Goal: Task Accomplishment & Management: Use online tool/utility

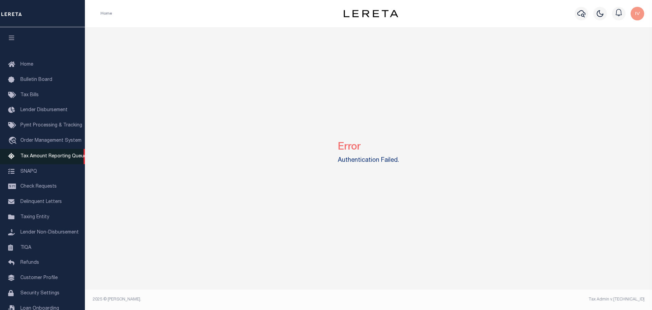
click at [48, 159] on span "Tax Amount Reporting Queue" at bounding box center [53, 156] width 66 height 5
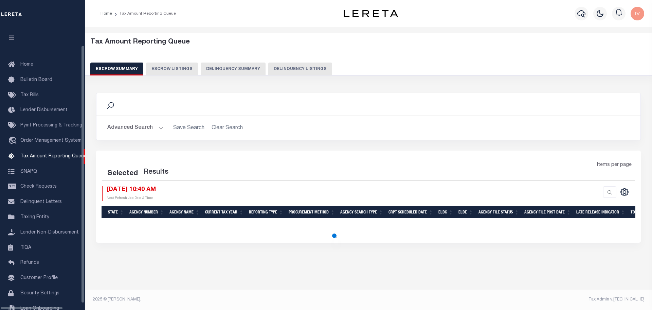
scroll to position [21, 0]
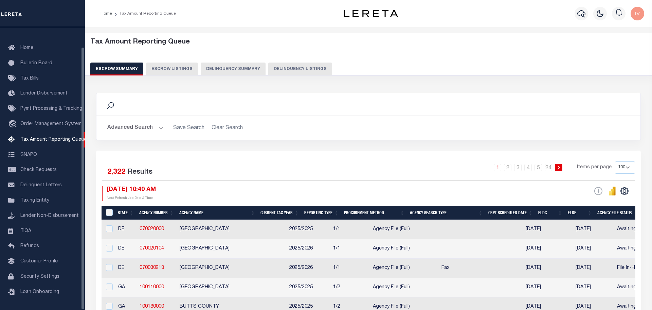
click at [214, 70] on button "Delinquency Summary" at bounding box center [233, 69] width 65 height 13
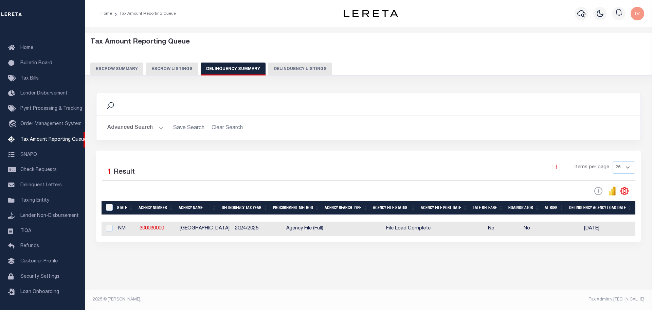
scroll to position [0, 255]
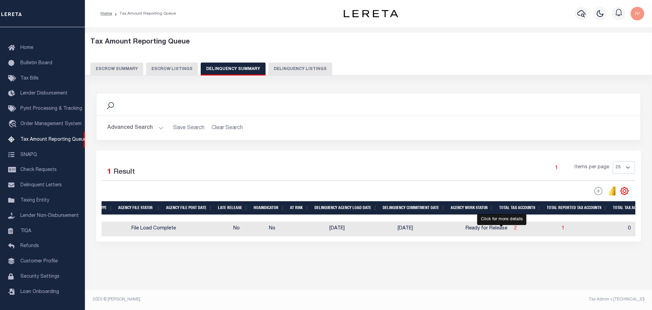
click at [514, 231] on span "2" at bounding box center [515, 228] width 3 height 5
select select "100"
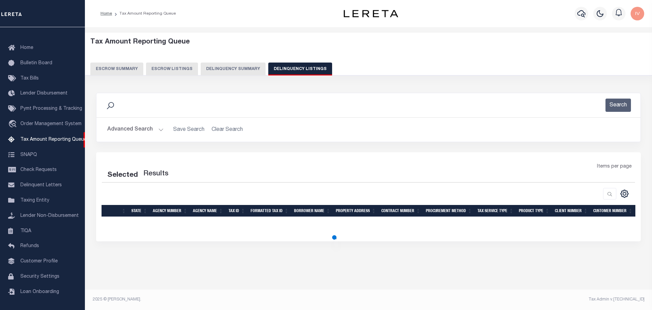
select select "100"
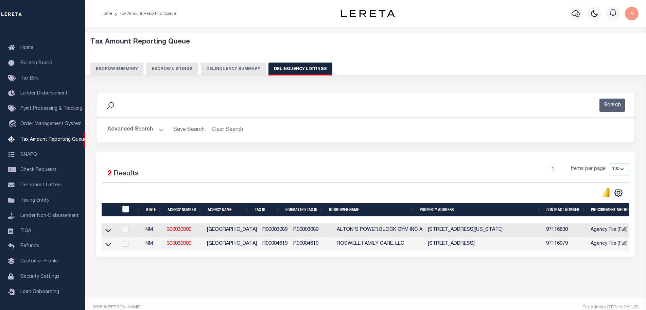
click at [223, 73] on button "Delinquency Summary" at bounding box center [233, 69] width 65 height 13
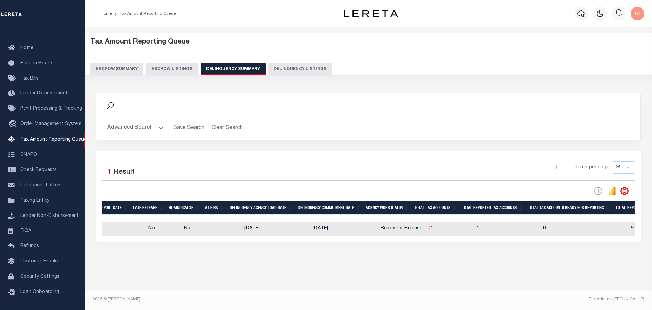
scroll to position [0, 0]
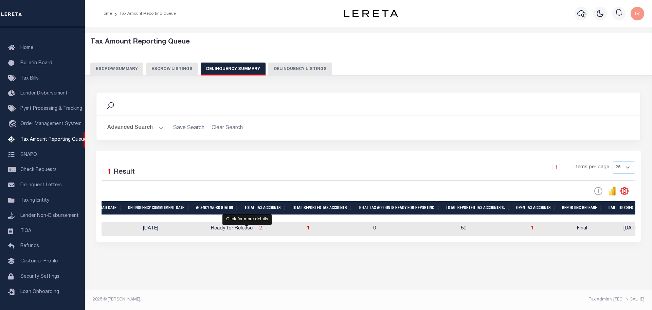
click at [260, 231] on span "2" at bounding box center [261, 228] width 3 height 5
select select "100"
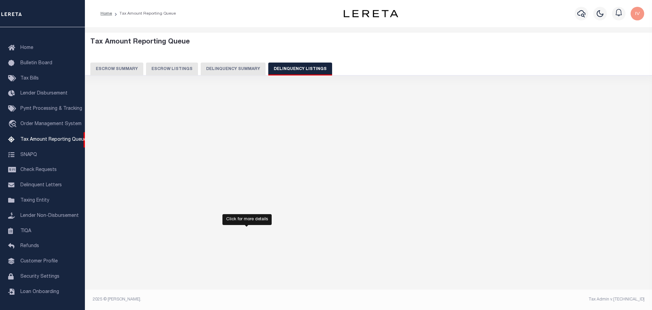
select select "100"
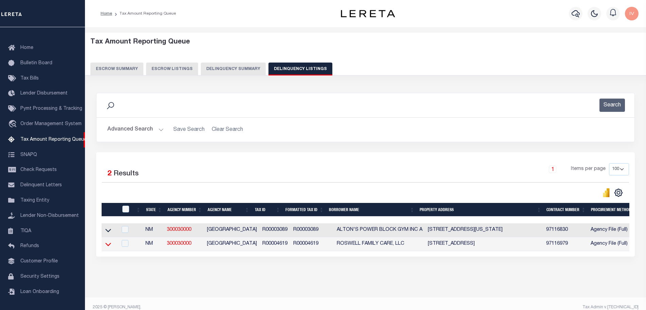
click at [107, 246] on icon at bounding box center [108, 244] width 6 height 7
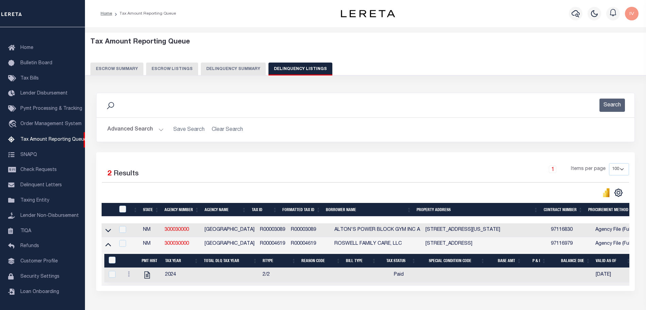
click at [234, 239] on td "[GEOGRAPHIC_DATA]" at bounding box center [229, 244] width 55 height 14
checkbox input "true"
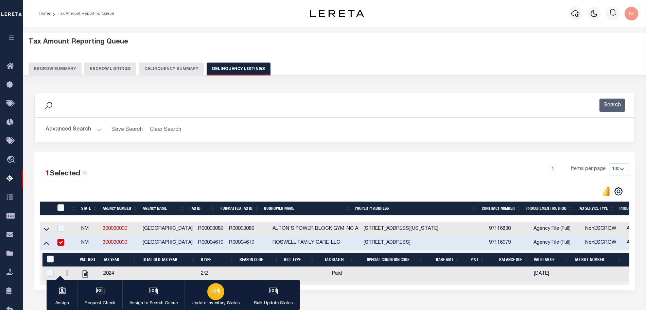
click at [197, 295] on button "Update Inventory Status" at bounding box center [216, 295] width 62 height 31
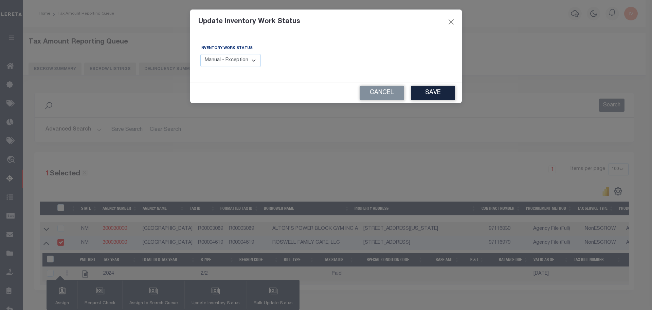
click at [243, 60] on select "Manual - Exception Pended - Awaiting Search Late Add Exception Completed" at bounding box center [230, 60] width 60 height 13
select select "4"
click at [200, 54] on select "Manual - Exception Pended - Awaiting Search Late Add Exception Completed" at bounding box center [230, 60] width 60 height 13
click at [424, 94] on button "Save" at bounding box center [433, 93] width 44 height 15
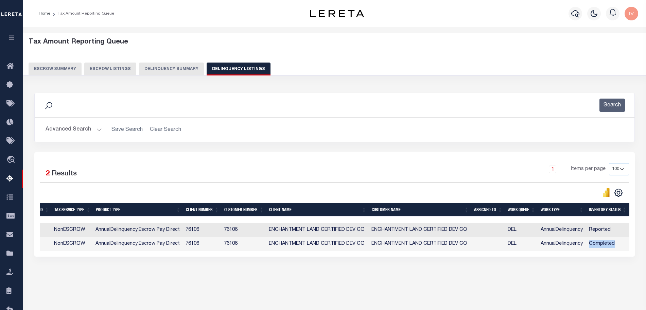
drag, startPoint x: 622, startPoint y: 242, endPoint x: 584, endPoint y: 243, distance: 37.4
click at [584, 243] on tr "NM 300030000 CHAVES COUNTY R00004619 R00004619 ROSWELL FAMILY CARE, LLC 1107 NO…" at bounding box center [71, 244] width 1116 height 14
click at [132, 130] on h2 "Advanced Search Save Search Clear Search" at bounding box center [334, 129] width 589 height 13
click at [98, 132] on button "Advanced Search" at bounding box center [74, 129] width 56 height 13
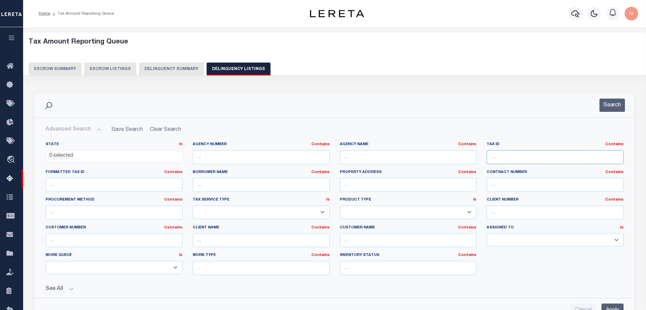
click at [496, 153] on input "text" at bounding box center [555, 157] width 137 height 14
paste input "121001242203600"
type input "121001242203600"
click at [603, 106] on button "Search" at bounding box center [611, 105] width 25 height 13
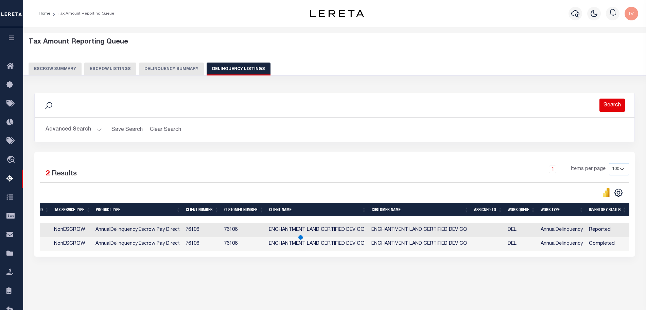
scroll to position [0, 163]
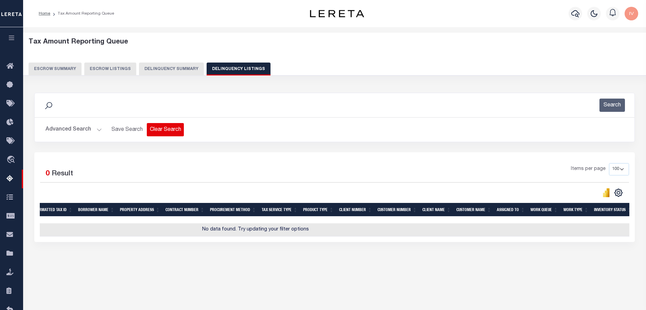
click at [158, 132] on button "Clear Search" at bounding box center [165, 129] width 37 height 13
select select
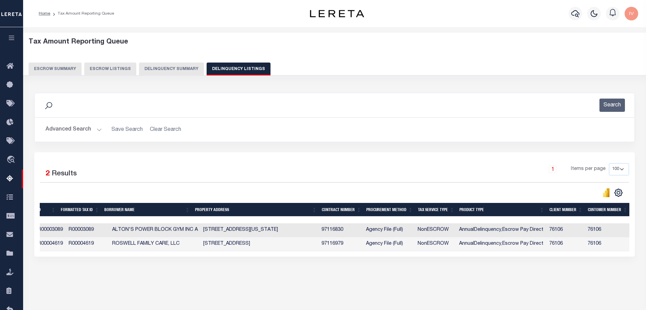
click at [94, 131] on button "Advanced Search" at bounding box center [74, 129] width 56 height 13
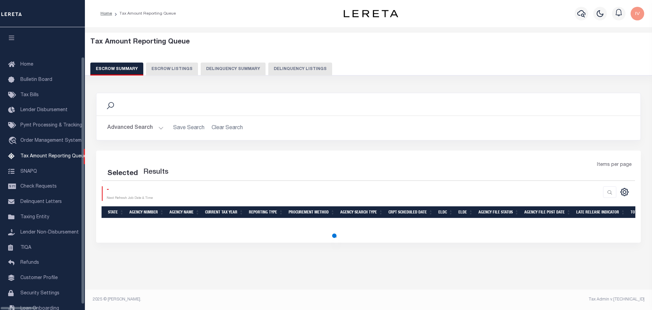
click at [221, 67] on button "Delinquency Summary" at bounding box center [233, 69] width 65 height 13
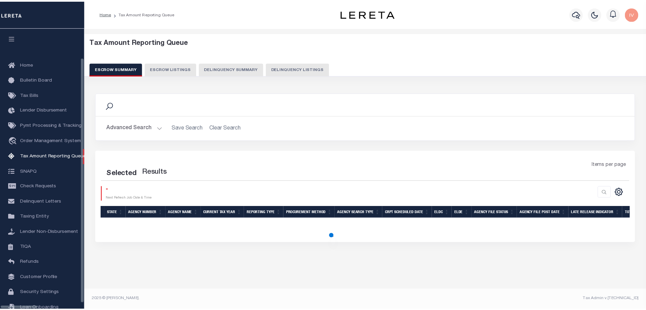
scroll to position [21, 0]
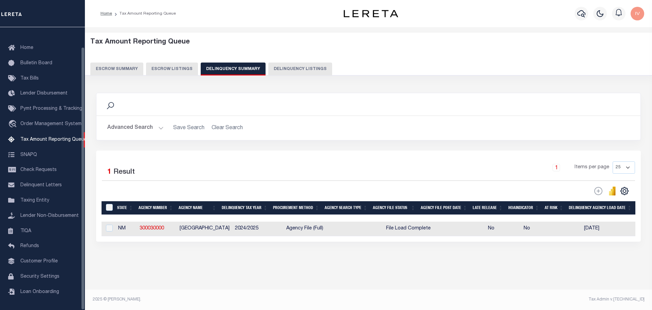
click at [279, 67] on button "Delinquency Listings" at bounding box center [300, 69] width 64 height 13
select select
select select "100"
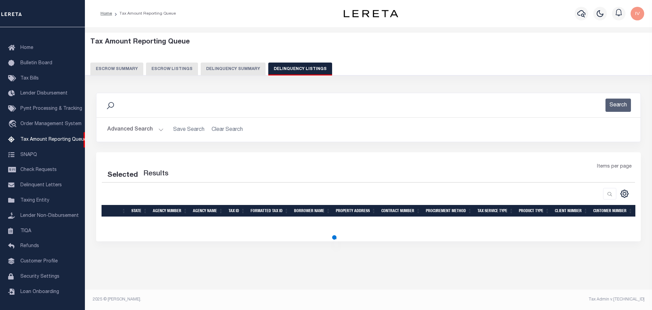
click at [158, 126] on button "Advanced Search" at bounding box center [135, 129] width 56 height 13
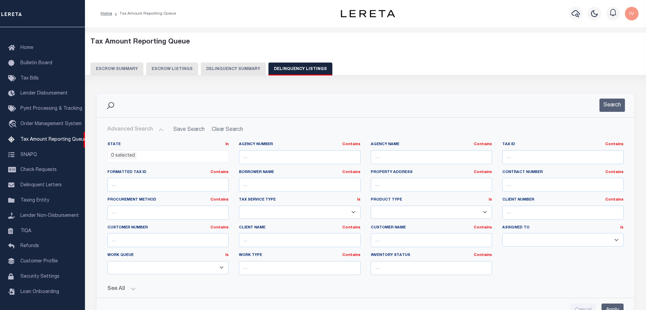
select select "100"
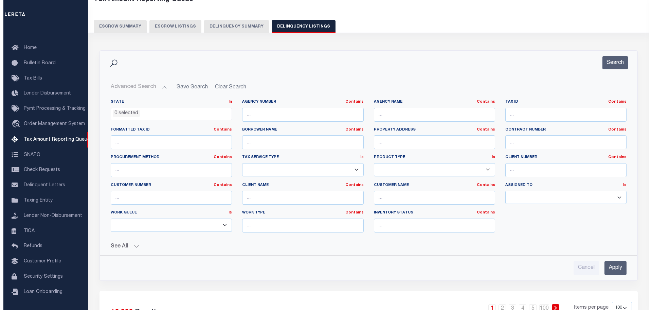
scroll to position [0, 0]
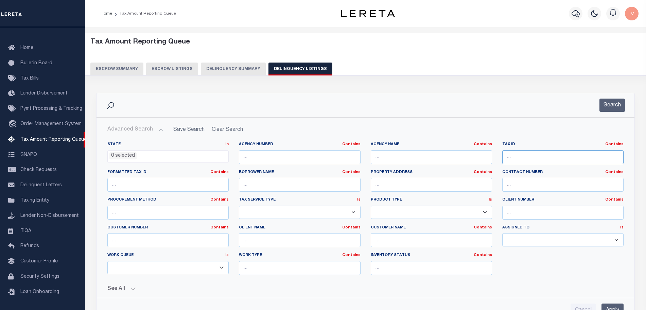
click at [556, 152] on input "text" at bounding box center [562, 157] width 121 height 14
paste input "121001242203600"
type input "121001242203600"
click at [608, 109] on button "Search" at bounding box center [611, 105] width 25 height 13
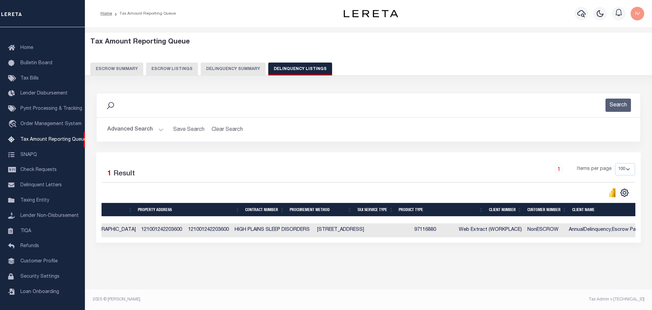
scroll to position [0, 36]
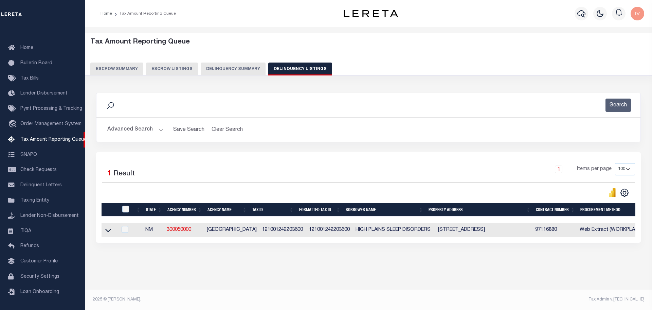
click at [164, 129] on h2 "Advanced Search Save Search Clear Search tblassign_wrapper_dynamictable_____Def…" at bounding box center [369, 129] width 534 height 13
click at [160, 129] on button "Advanced Search" at bounding box center [135, 129] width 56 height 13
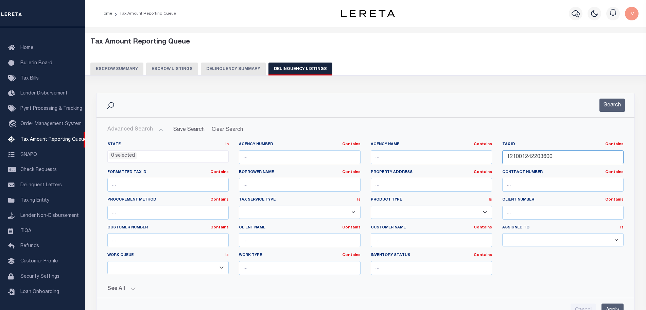
click at [507, 159] on input "121001242203600" at bounding box center [562, 157] width 121 height 14
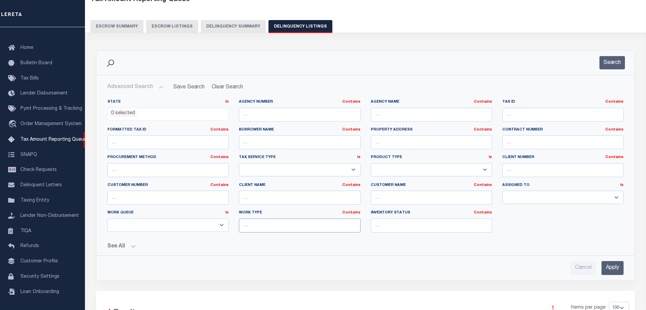
click at [259, 223] on input "text" at bounding box center [299, 226] width 121 height 14
click at [221, 225] on select "--ALL-- Delinquent Escrow" at bounding box center [167, 225] width 121 height 13
select select "DEL"
click at [107, 219] on select "--ALL-- Delinquent Escrow" at bounding box center [167, 225] width 121 height 13
click at [386, 227] on input "text" at bounding box center [431, 226] width 121 height 14
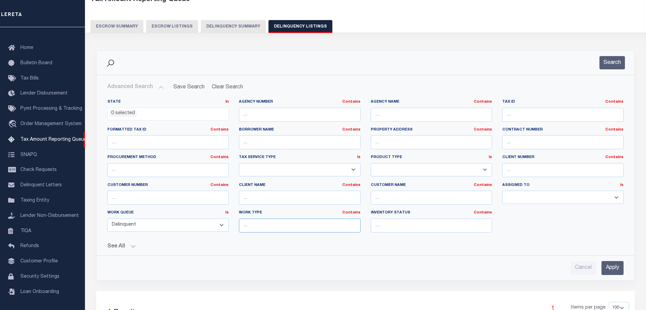
click at [324, 227] on input "text" at bounding box center [299, 226] width 121 height 14
type input "AnnualDelinquency"
click at [379, 228] on input "text" at bounding box center [431, 226] width 121 height 14
click at [486, 214] on link "Contains" at bounding box center [483, 213] width 18 height 4
click at [513, 211] on div "State In In AK AL AR AZ CA CO CT DC DE FL GA GU HI IA ID IL IN KS [GEOGRAPHIC_D…" at bounding box center [365, 168] width 526 height 139
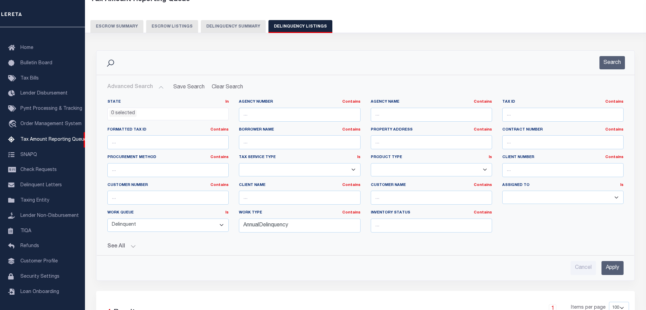
click at [613, 270] on input "Apply" at bounding box center [612, 268] width 22 height 14
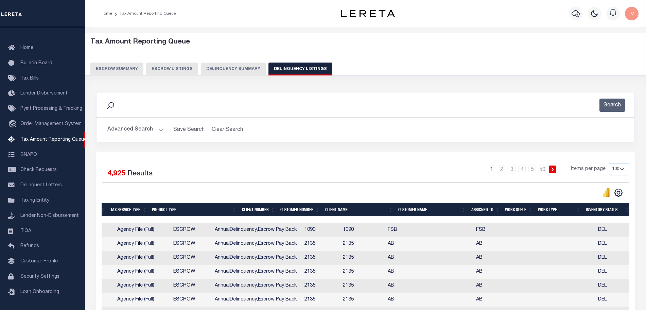
click at [308, 193] on div at bounding box center [234, 193] width 264 height 10
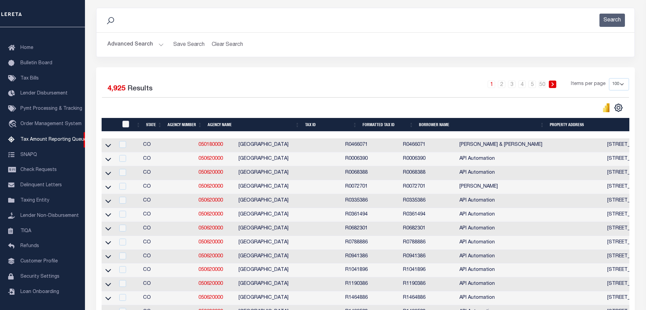
click at [123, 124] on input "checkbox" at bounding box center [125, 124] width 7 height 7
checkbox input "true"
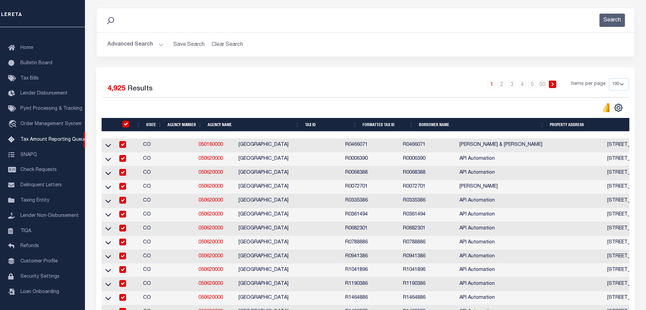
checkbox input "true"
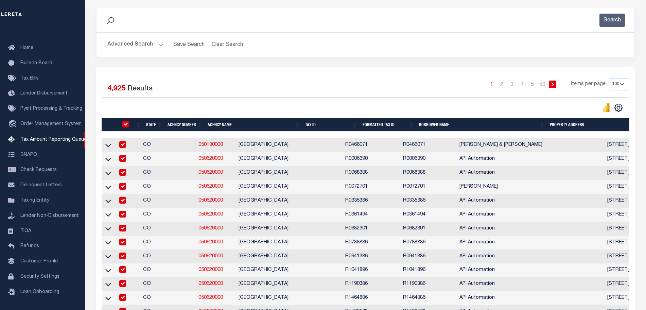
checkbox input "true"
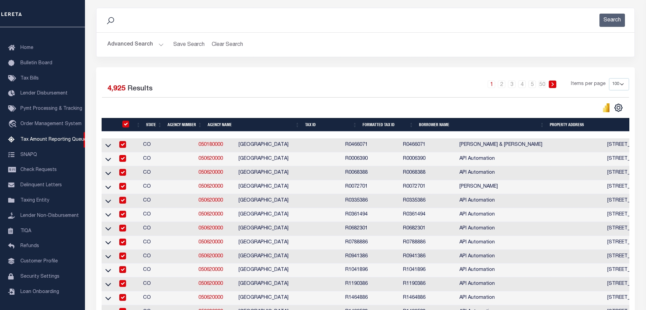
checkbox input "true"
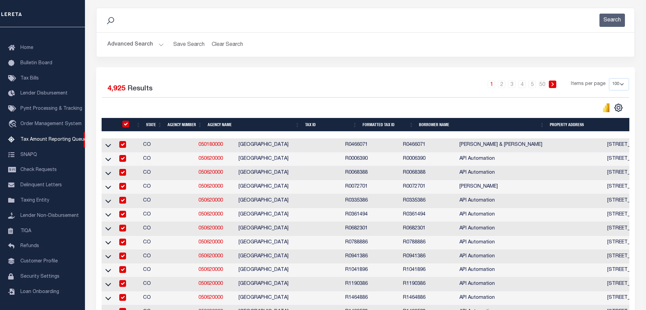
checkbox input "true"
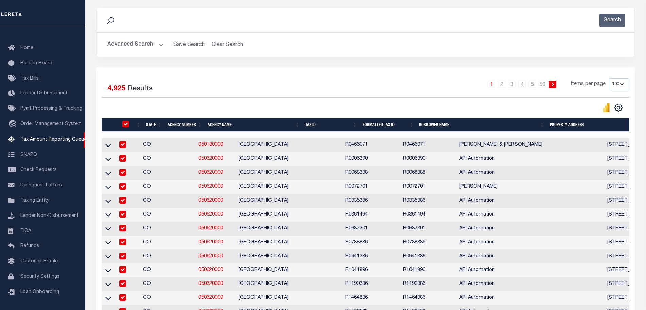
checkbox input "true"
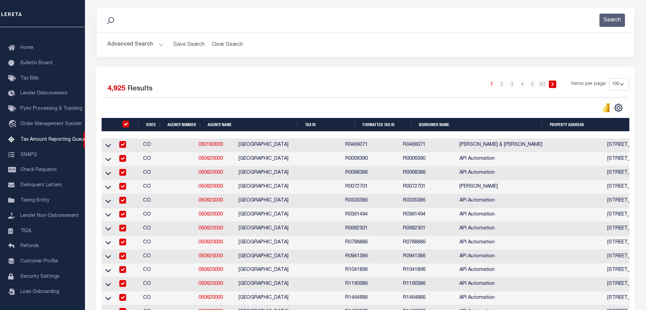
checkbox input "true"
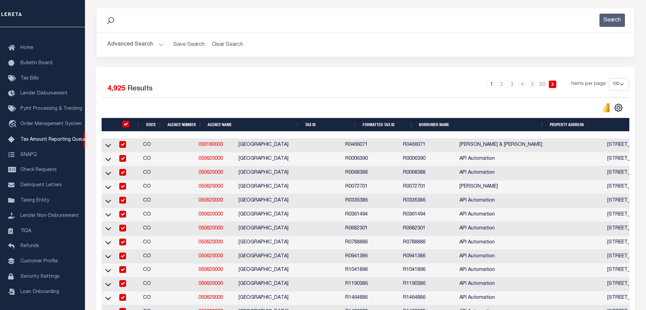
checkbox input "true"
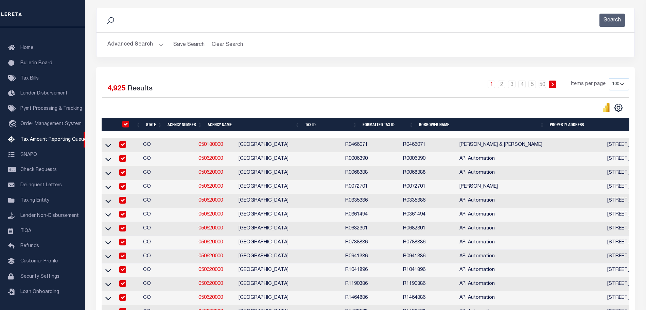
checkbox input "true"
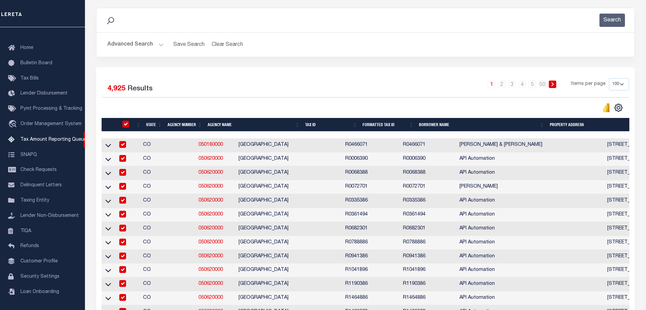
checkbox input "true"
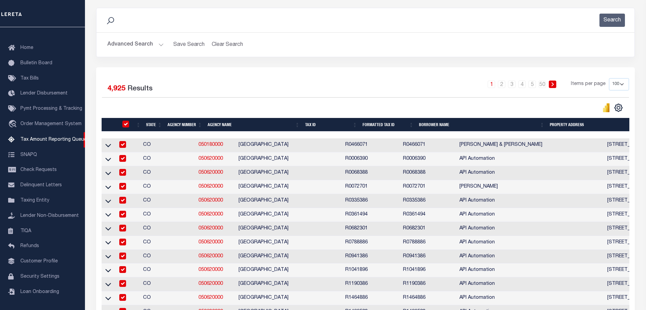
checkbox input "true"
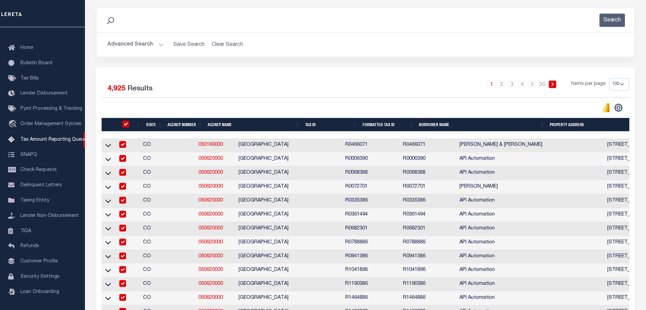
checkbox input "true"
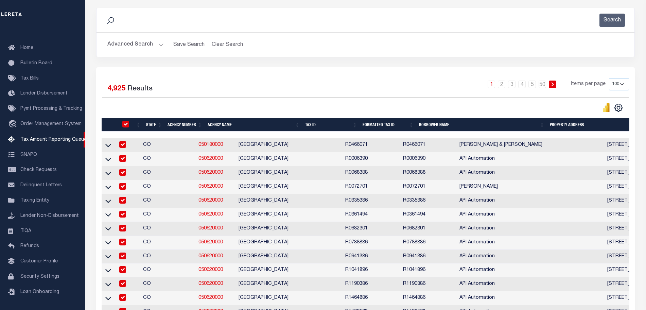
checkbox input "true"
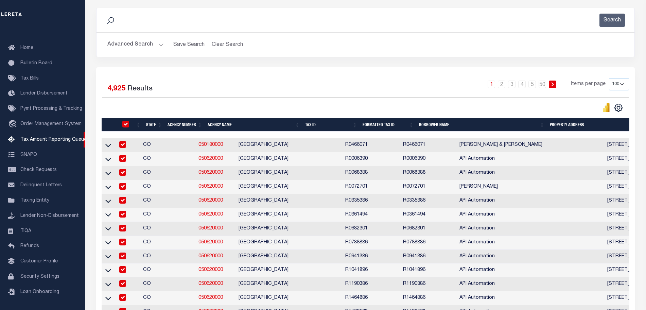
checkbox input "true"
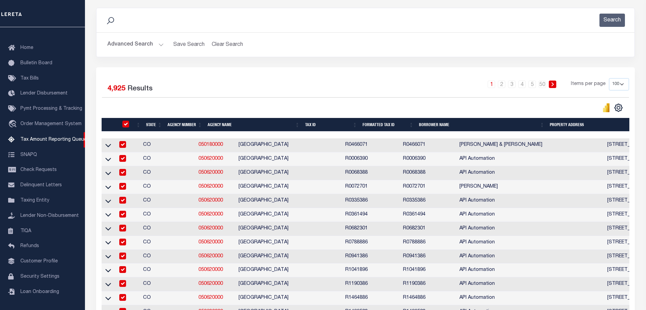
checkbox input "true"
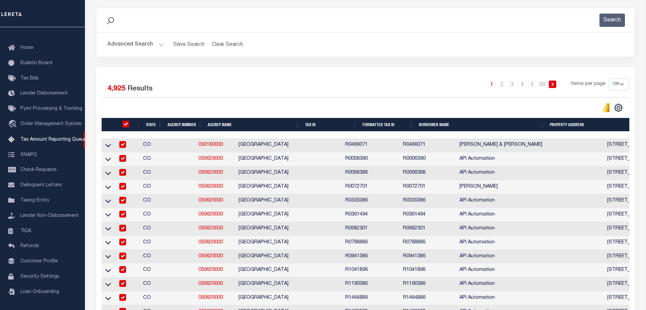
checkbox input "true"
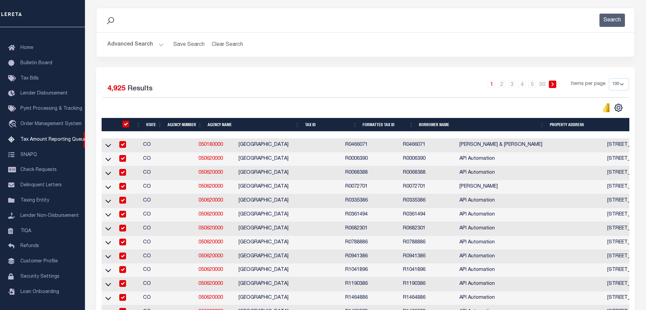
checkbox input "true"
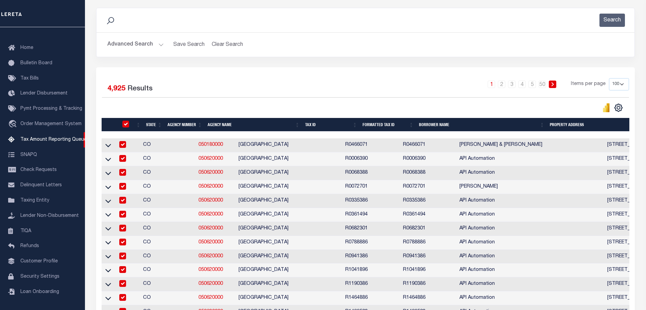
checkbox input "true"
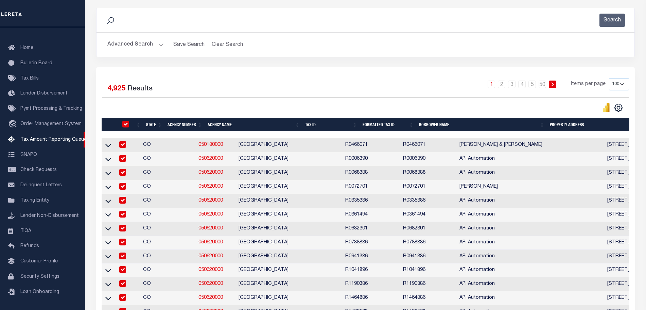
checkbox input "true"
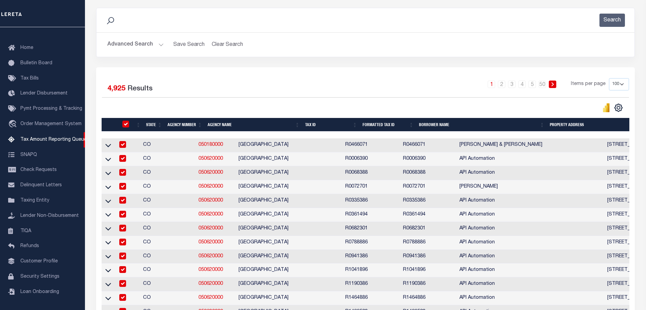
checkbox input "true"
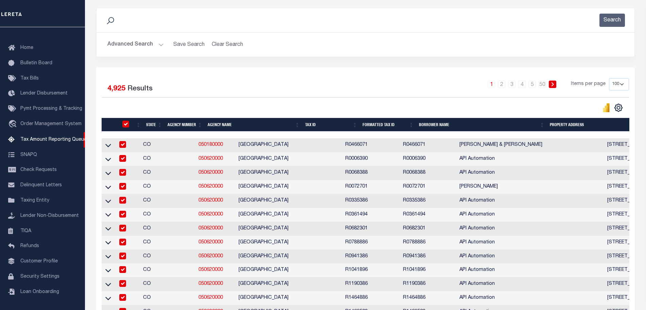
checkbox input "true"
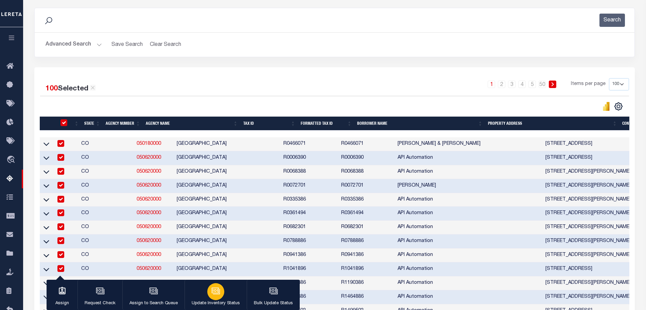
click at [221, 298] on button "Update Inventory Status" at bounding box center [216, 295] width 62 height 31
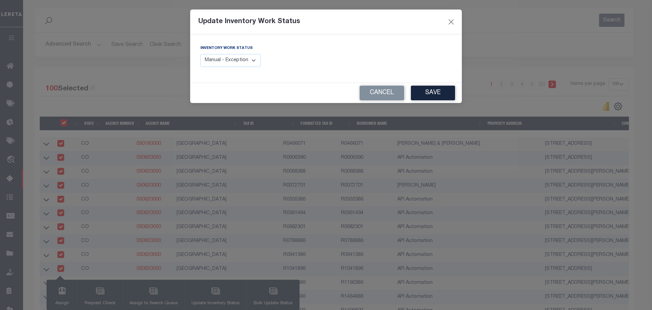
click at [237, 69] on div "Inventory Work Status Manual - Exception Pended - Awaiting Search Late Add Exce…" at bounding box center [260, 59] width 131 height 28
click at [380, 88] on button "Cancel" at bounding box center [382, 93] width 45 height 15
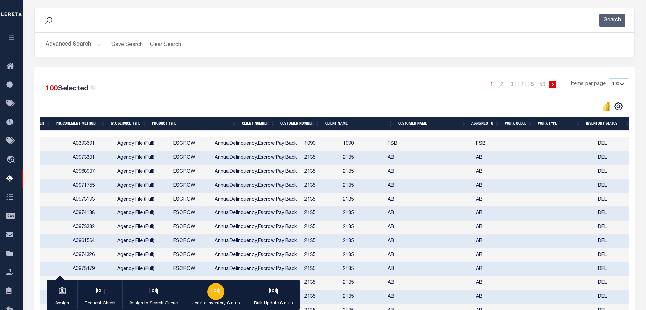
click at [216, 298] on div "button" at bounding box center [215, 291] width 17 height 17
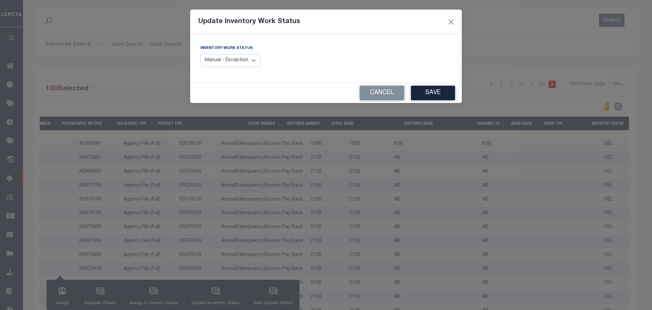
click at [225, 60] on select "Manual - Exception Pended - Awaiting Search Late Add Exception Completed" at bounding box center [230, 60] width 60 height 13
select select "4"
click at [200, 54] on select "Manual - Exception Pended - Awaiting Search Late Add Exception Completed" at bounding box center [230, 60] width 60 height 13
click at [431, 89] on button "Save" at bounding box center [433, 93] width 44 height 15
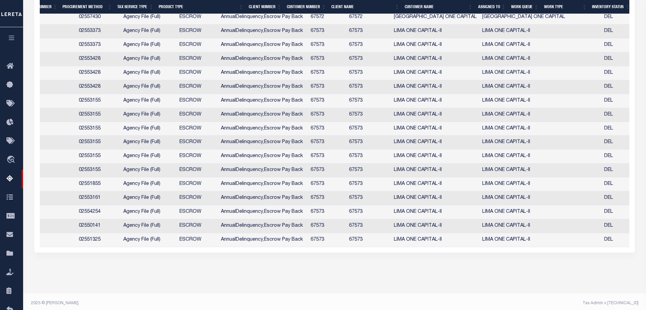
scroll to position [1399, 0]
